Goal: Browse casually: Explore the website without a specific task or goal

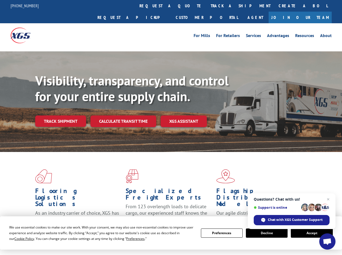
click at [171, 127] on div "Visibility, transparency, and control for your entire supply chain. Track shipm…" at bounding box center [188, 111] width 307 height 76
click at [19, 239] on span "Cookie Policy" at bounding box center [24, 239] width 20 height 5
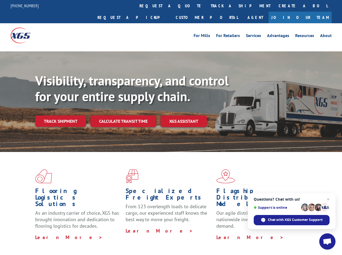
click at [130, 239] on div "Flooring Logistics Solutions As an industry carrier of choice, XGS has brought …" at bounding box center [171, 206] width 342 height 109
click at [222, 233] on div "Flooring Logistics Solutions As an industry carrier of choice, XGS has brought …" at bounding box center [171, 205] width 342 height 106
click at [267, 233] on div "Flooring Logistics Solutions As an industry carrier of choice, XGS has brought …" at bounding box center [171, 205] width 342 height 106
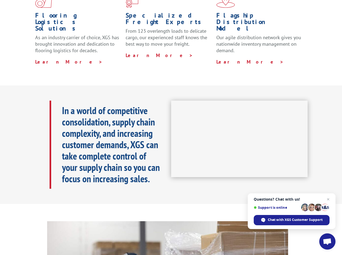
click at [171, 127] on iframe at bounding box center [239, 139] width 137 height 77
click at [155, 12] on h1 "Specialized Freight Experts" at bounding box center [169, 20] width 86 height 16
click at [189, 12] on h1 "Specialized Freight Experts" at bounding box center [169, 20] width 86 height 16
click at [223, 12] on h1 "Flagship Distribution Model" at bounding box center [259, 23] width 86 height 22
